Goal: Communication & Community: Answer question/provide support

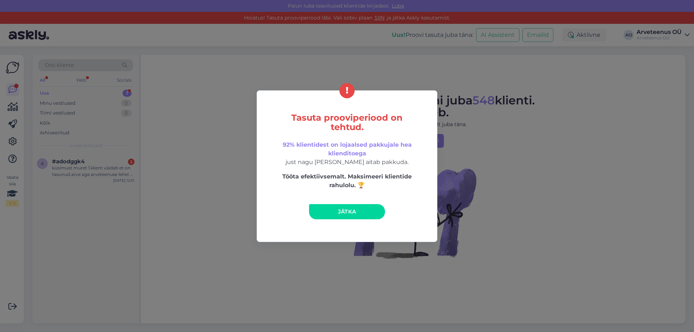
click at [348, 212] on span "Jätka" at bounding box center [347, 211] width 18 height 7
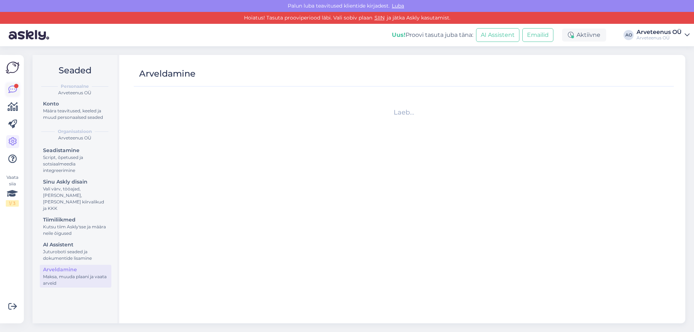
click at [9, 89] on icon at bounding box center [12, 89] width 9 height 9
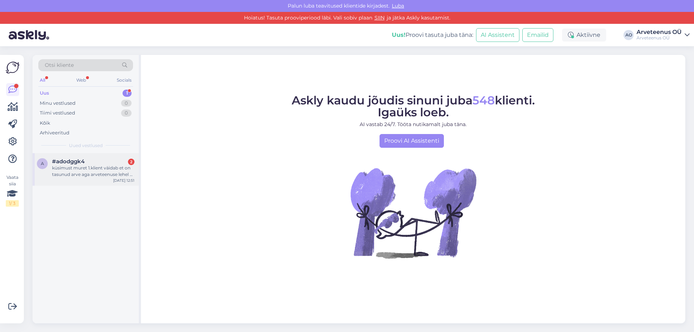
click at [77, 174] on div "küsimust muret 1.klient väidab et on tasunud arve aga arveteenuse lehel ei näit…" at bounding box center [93, 171] width 82 height 13
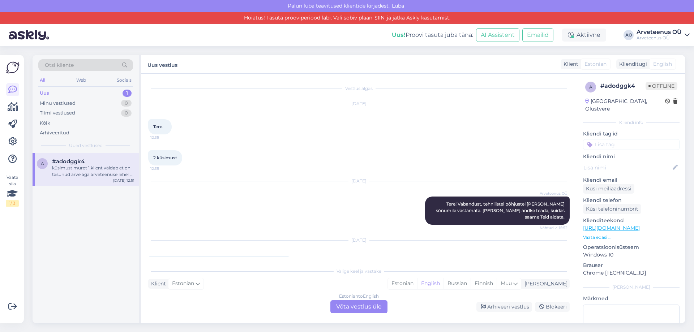
scroll to position [944, 0]
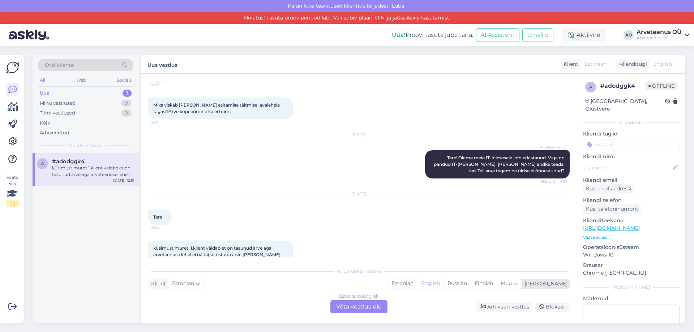
click at [417, 287] on div "Estonian" at bounding box center [402, 283] width 29 height 11
click at [364, 310] on div "Estonian to Estonian Võta vestlus üle" at bounding box center [358, 306] width 57 height 13
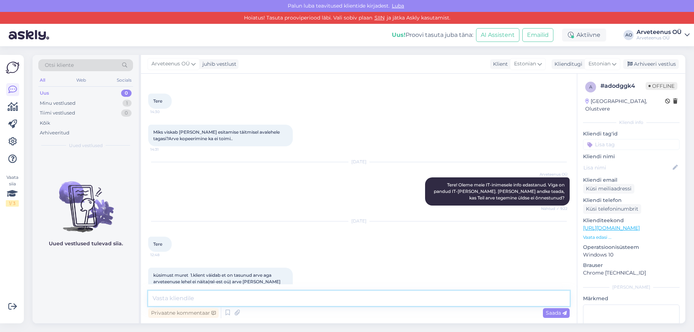
click at [282, 298] on textarea at bounding box center [358, 298] width 421 height 15
drag, startPoint x: 201, startPoint y: 298, endPoint x: 189, endPoint y: 300, distance: 12.4
click at [189, 300] on textarea "Tere! Ra-est arve on laekunud [DATE]. [PERSON_NAME] tehakse" at bounding box center [358, 298] width 421 height 15
click at [357, 302] on textarea "Tere! Ra-est arve 25490 on laekunud [DATE]. [PERSON_NAME] tehakse" at bounding box center [358, 298] width 421 height 15
type textarea "Tere! Ra-est arve 25490 on laekunud [DATE]. [PERSON_NAME] tehakse selle eest ka…"
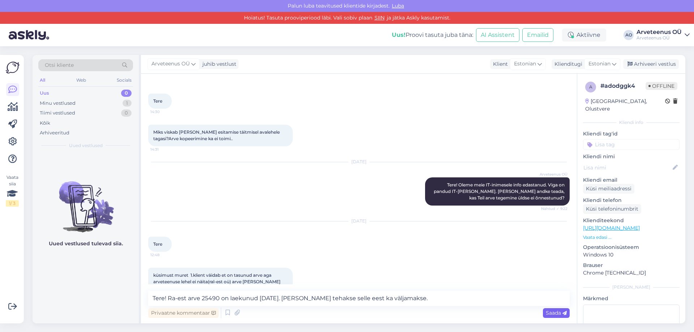
click at [555, 316] on span "Saada" at bounding box center [556, 313] width 21 height 7
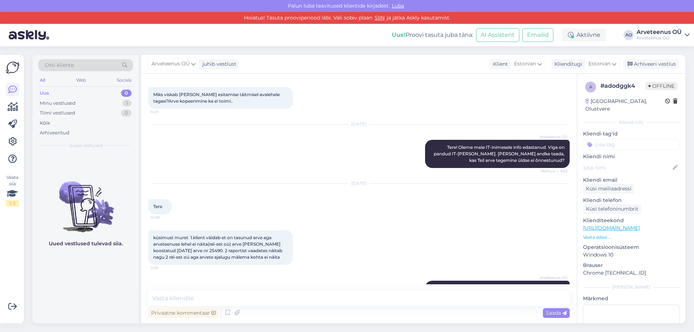
click at [47, 282] on div "Uued vestlused tulevad siia." at bounding box center [86, 238] width 106 height 171
click at [81, 276] on div "Uued vestlused tulevad siia." at bounding box center [86, 238] width 106 height 171
